Goal: Task Accomplishment & Management: Manage account settings

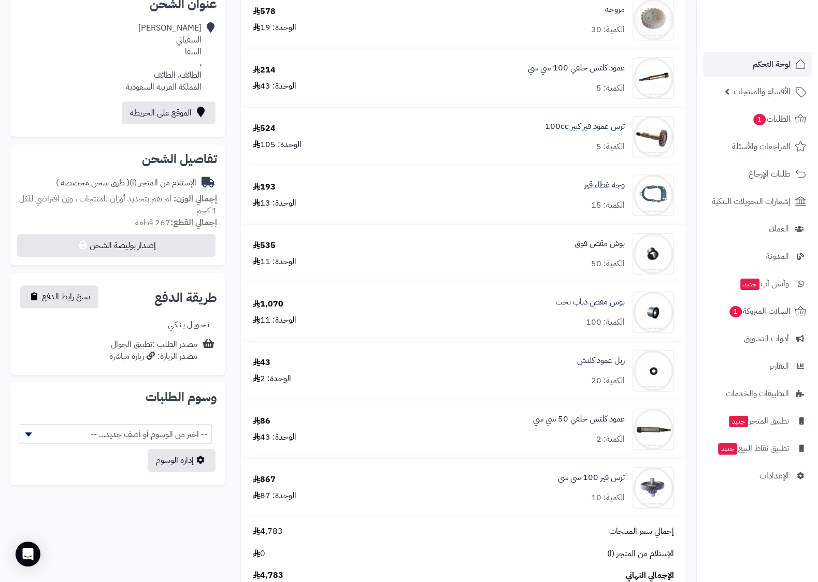
scroll to position [163, 0]
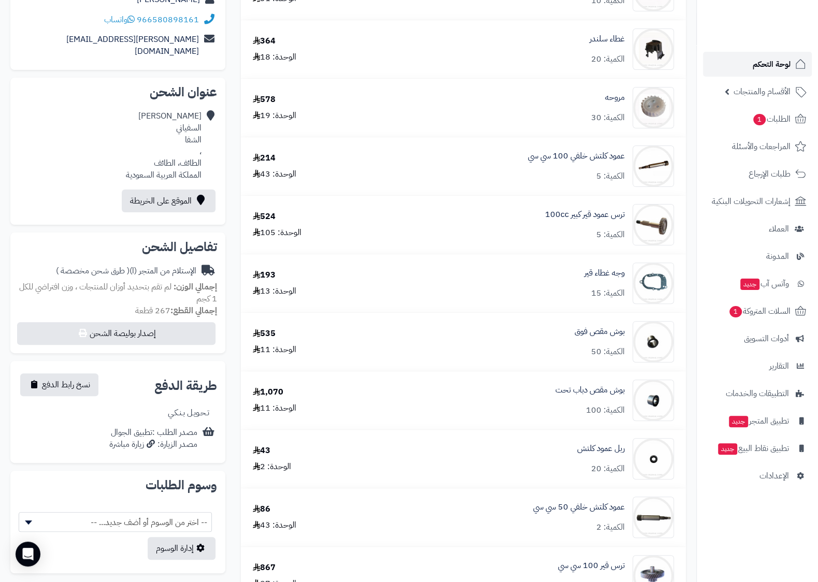
click at [776, 67] on span "لوحة التحكم" at bounding box center [772, 64] width 38 height 15
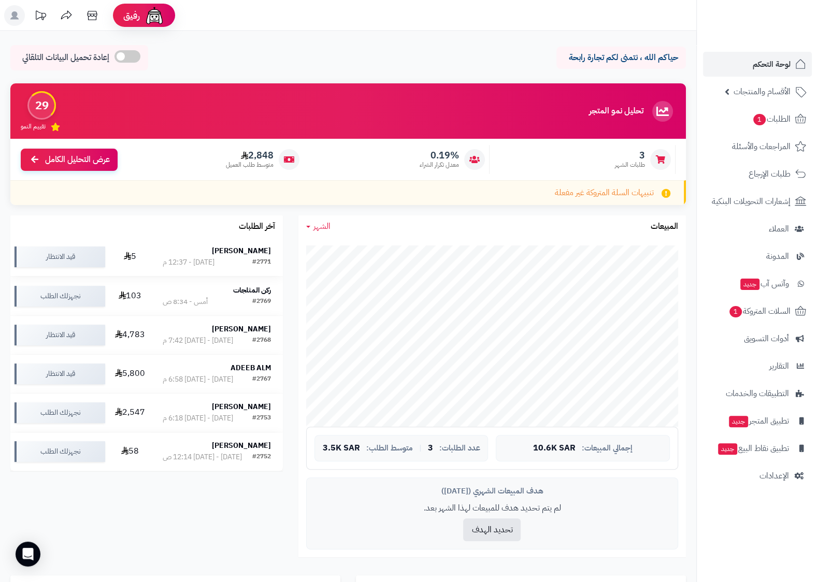
click at [247, 253] on strong "وائل العتيبي" at bounding box center [241, 251] width 59 height 11
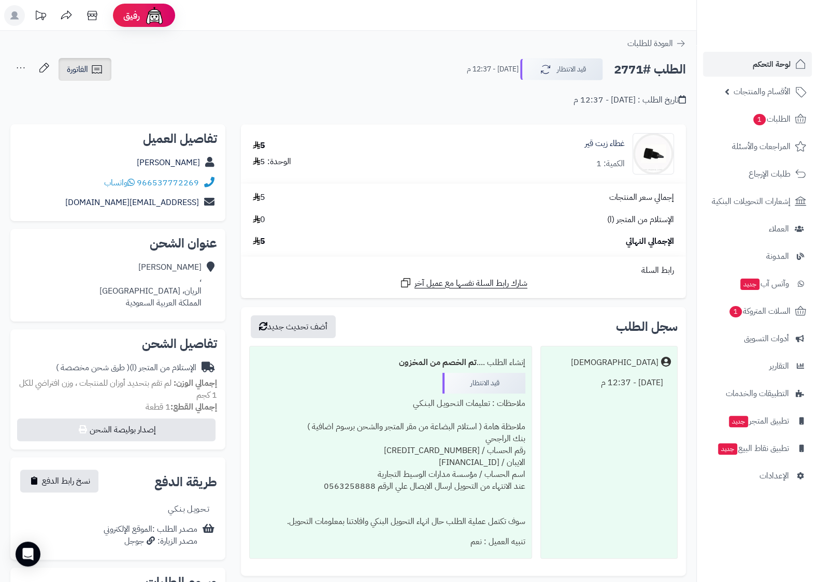
click at [86, 72] on span "الفاتورة" at bounding box center [77, 69] width 21 height 12
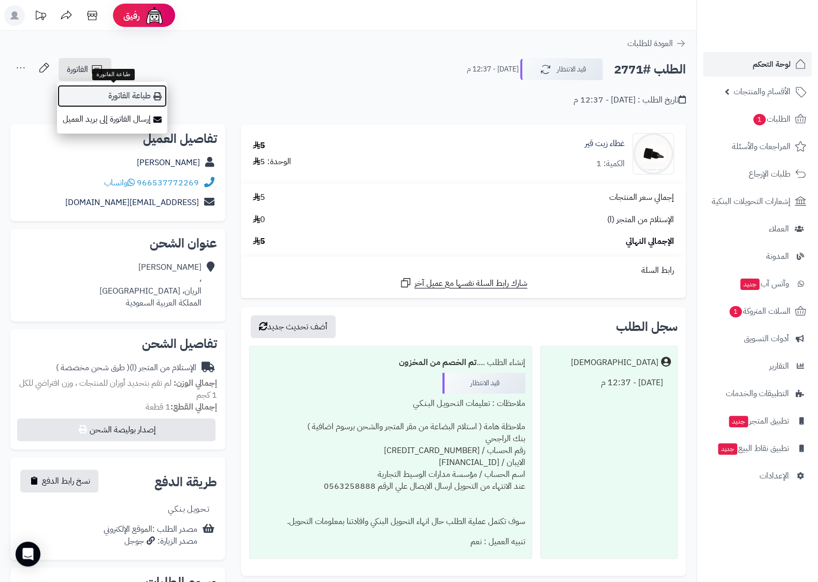
click at [135, 96] on link "طباعة الفاتورة" at bounding box center [112, 95] width 110 height 23
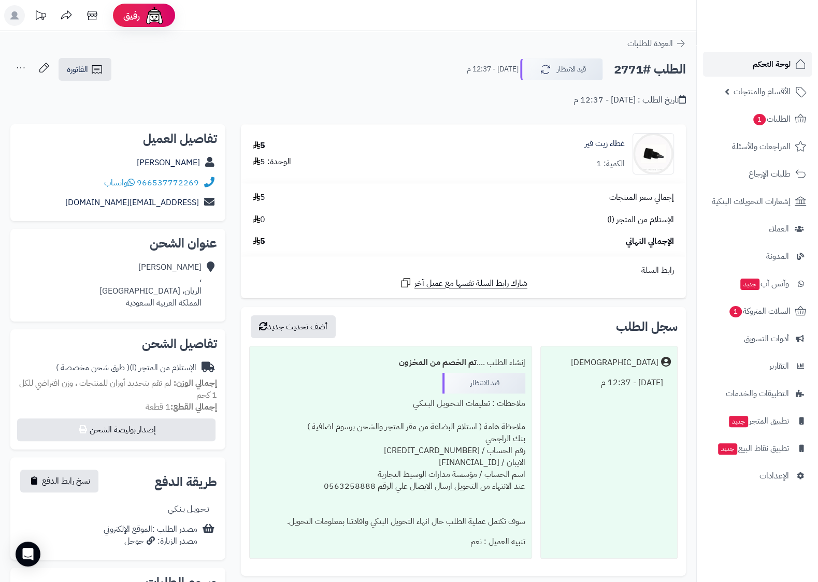
click at [791, 60] on link "لوحة التحكم" at bounding box center [757, 64] width 109 height 25
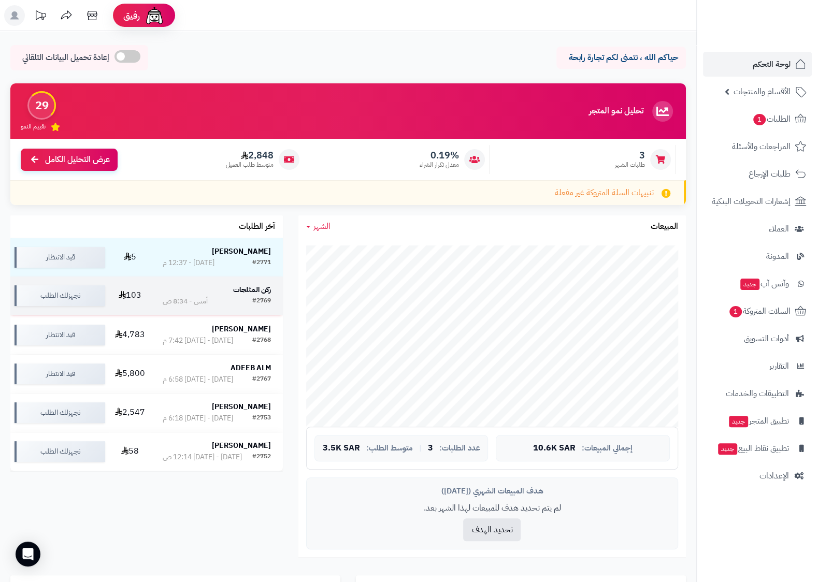
click at [254, 288] on strong "ركن المثلجات" at bounding box center [252, 290] width 38 height 11
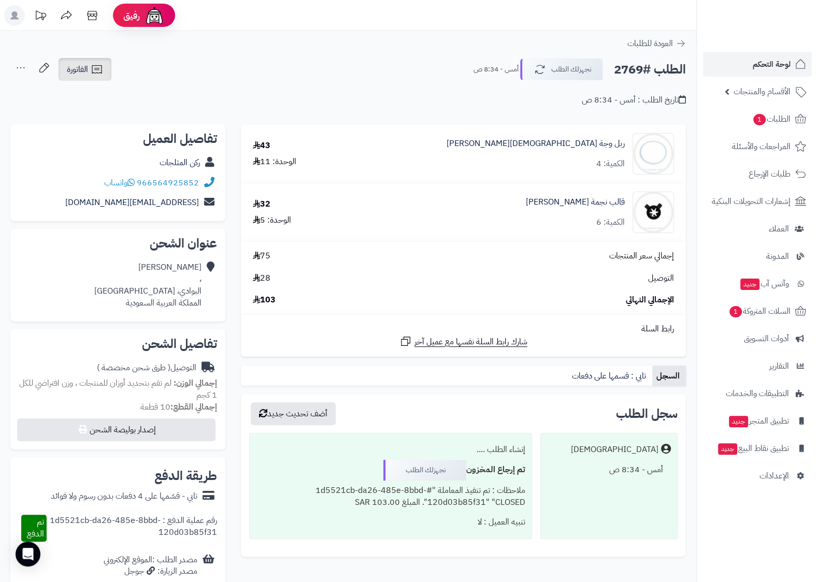
click at [84, 65] on span "الفاتورة" at bounding box center [77, 69] width 21 height 12
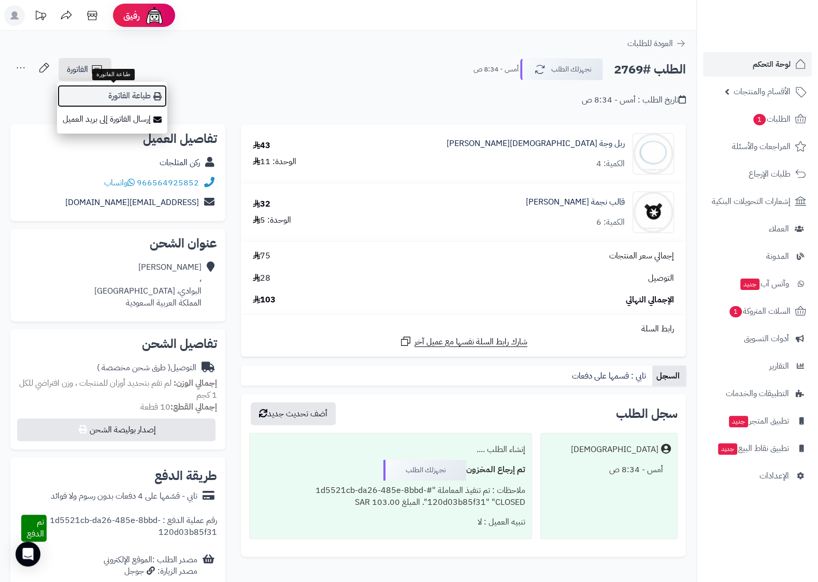
click at [135, 96] on link "طباعة الفاتورة" at bounding box center [112, 95] width 110 height 23
